Goal: Find specific page/section: Find specific page/section

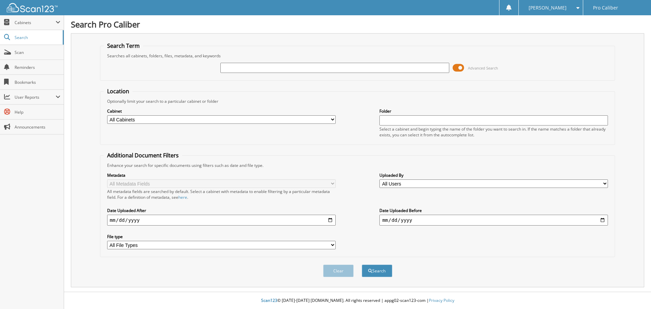
click at [232, 67] on input "text" at bounding box center [334, 68] width 229 height 10
click at [252, 69] on input "text" at bounding box center [334, 68] width 229 height 10
type input "[PERSON_NAME]"
click at [362, 264] on button "Search" at bounding box center [377, 270] width 31 height 13
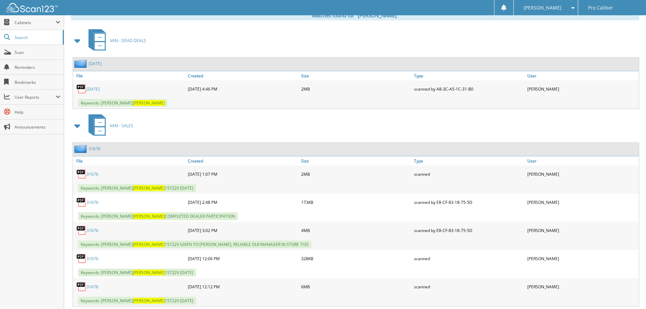
scroll to position [305, 0]
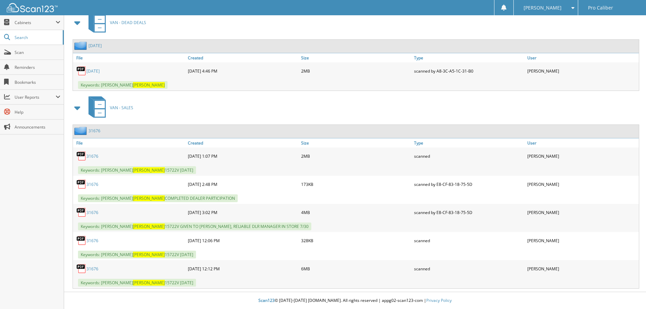
click at [98, 132] on link "31676" at bounding box center [94, 131] width 12 height 6
